Goal: Task Accomplishment & Management: Manage account settings

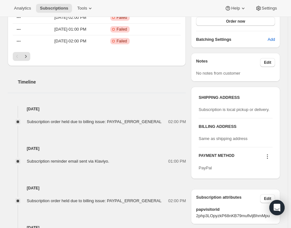
scroll to position [174, 0]
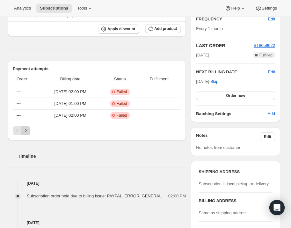
click at [26, 128] on icon "Next" at bounding box center [26, 131] width 6 height 6
click at [26, 130] on icon "Next" at bounding box center [26, 130] width 2 height 3
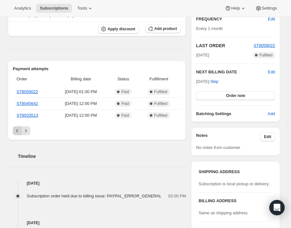
click at [13, 126] on button "Previous" at bounding box center [17, 130] width 9 height 9
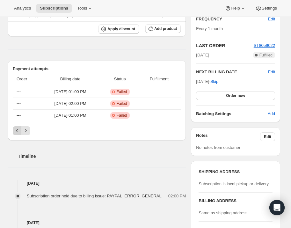
click at [18, 130] on icon "Previous" at bounding box center [17, 131] width 6 height 6
click at [18, 130] on div "Pagination" at bounding box center [17, 130] width 9 height 9
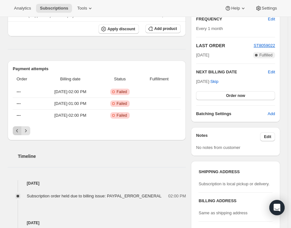
click at [18, 130] on div "Pagination" at bounding box center [17, 130] width 9 height 9
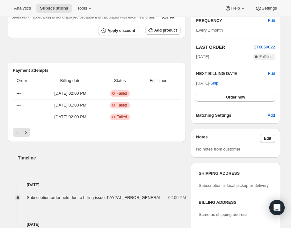
scroll to position [29, 0]
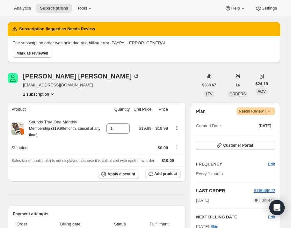
click at [273, 109] on icon at bounding box center [269, 111] width 6 height 6
click at [273, 133] on span "Cancel subscription" at bounding box center [260, 134] width 36 height 5
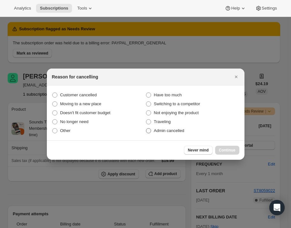
click at [174, 130] on span "Admin cancelled" at bounding box center [169, 130] width 30 height 5
click at [146, 129] on input "Admin cancelled" at bounding box center [146, 128] width 0 height 0
radio input "true"
click at [223, 149] on span "Continue" at bounding box center [227, 150] width 17 height 5
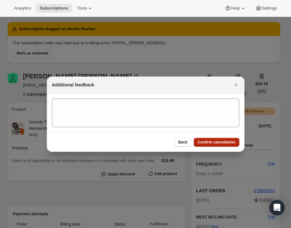
click at [223, 143] on span "Confirm cancellation" at bounding box center [217, 142] width 38 height 5
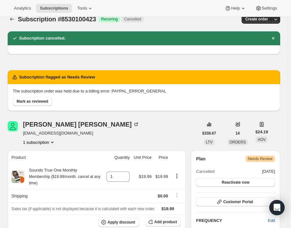
scroll to position [0, 0]
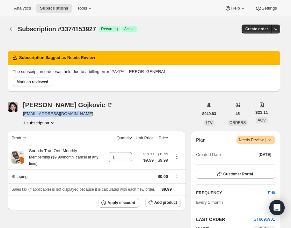
drag, startPoint x: 73, startPoint y: 113, endPoint x: 24, endPoint y: 112, distance: 49.5
click at [24, 112] on span "[EMAIL_ADDRESS][DOMAIN_NAME]" at bounding box center [68, 114] width 90 height 6
copy span "[EMAIL_ADDRESS][DOMAIN_NAME]"
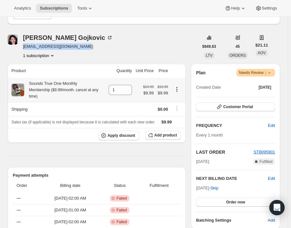
scroll to position [58, 0]
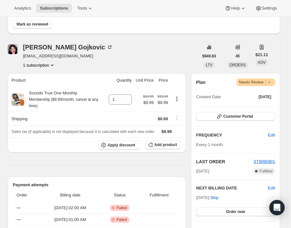
click at [162, 63] on div "Natalija Gojkovic natalija.gojkovic@gmail.com 1 subscription" at bounding box center [103, 56] width 191 height 24
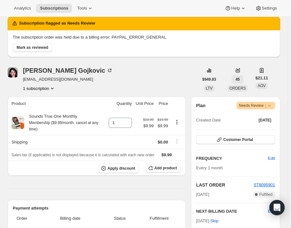
scroll to position [29, 0]
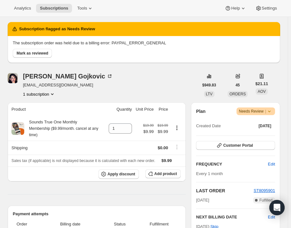
click at [272, 108] on icon at bounding box center [269, 111] width 6 height 6
click at [273, 133] on span "Cancel subscription" at bounding box center [260, 134] width 36 height 5
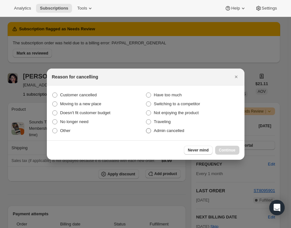
click at [179, 132] on span "Admin cancelled" at bounding box center [169, 130] width 30 height 5
click at [146, 129] on input "Admin cancelled" at bounding box center [146, 128] width 0 height 0
radio input "true"
click at [230, 152] on span "Continue" at bounding box center [227, 150] width 17 height 5
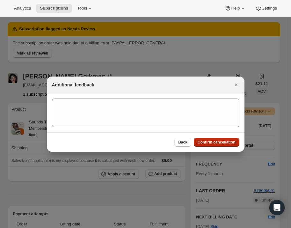
click at [222, 143] on span "Confirm cancellation" at bounding box center [217, 142] width 38 height 5
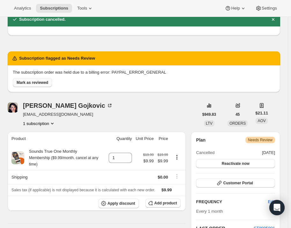
click at [22, 80] on span "Mark as reviewed" at bounding box center [33, 82] width 32 height 5
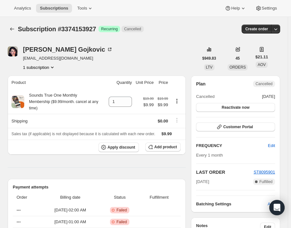
click at [57, 56] on span "natalija.gojkovic@gmail.com" at bounding box center [68, 58] width 90 height 6
click at [57, 56] on span "[EMAIL_ADDRESS][DOMAIN_NAME]" at bounding box center [68, 58] width 90 height 6
copy span "[EMAIL_ADDRESS][DOMAIN_NAME]"
